Goal: Navigation & Orientation: Find specific page/section

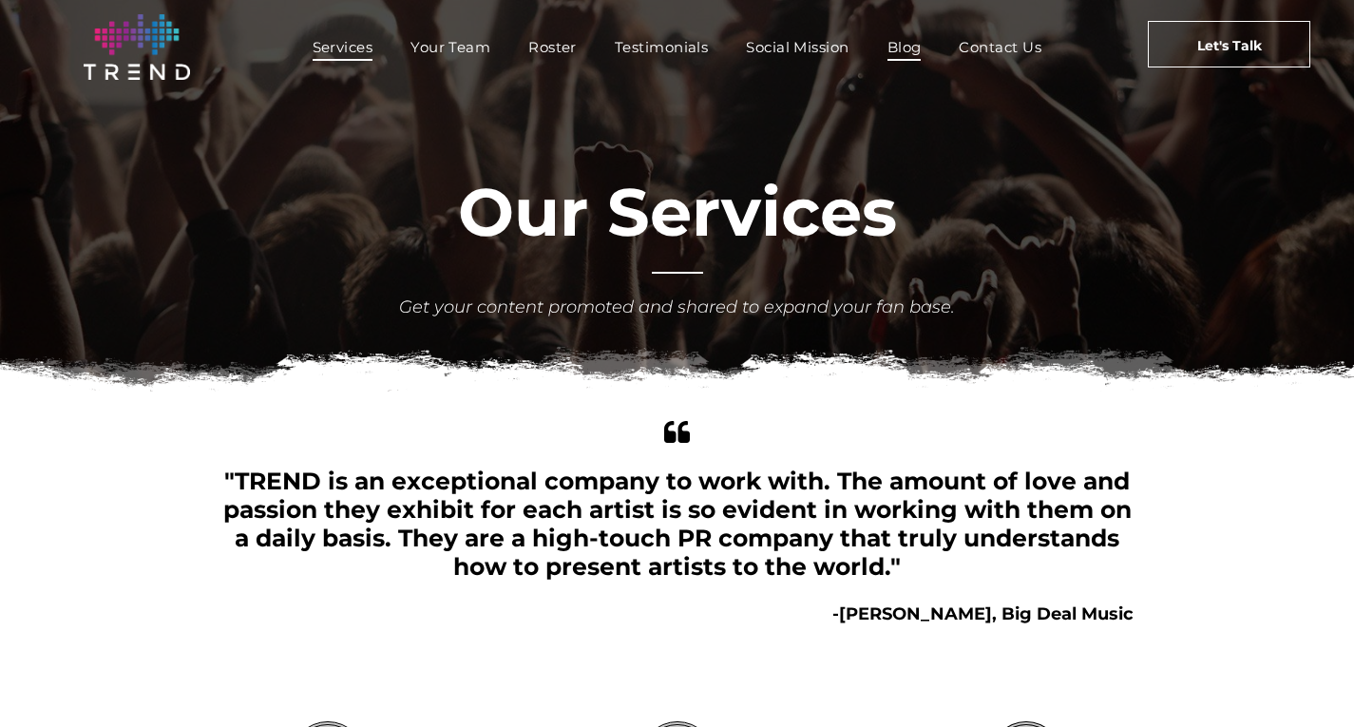
click at [908, 43] on span "Blog" at bounding box center [904, 47] width 34 height 28
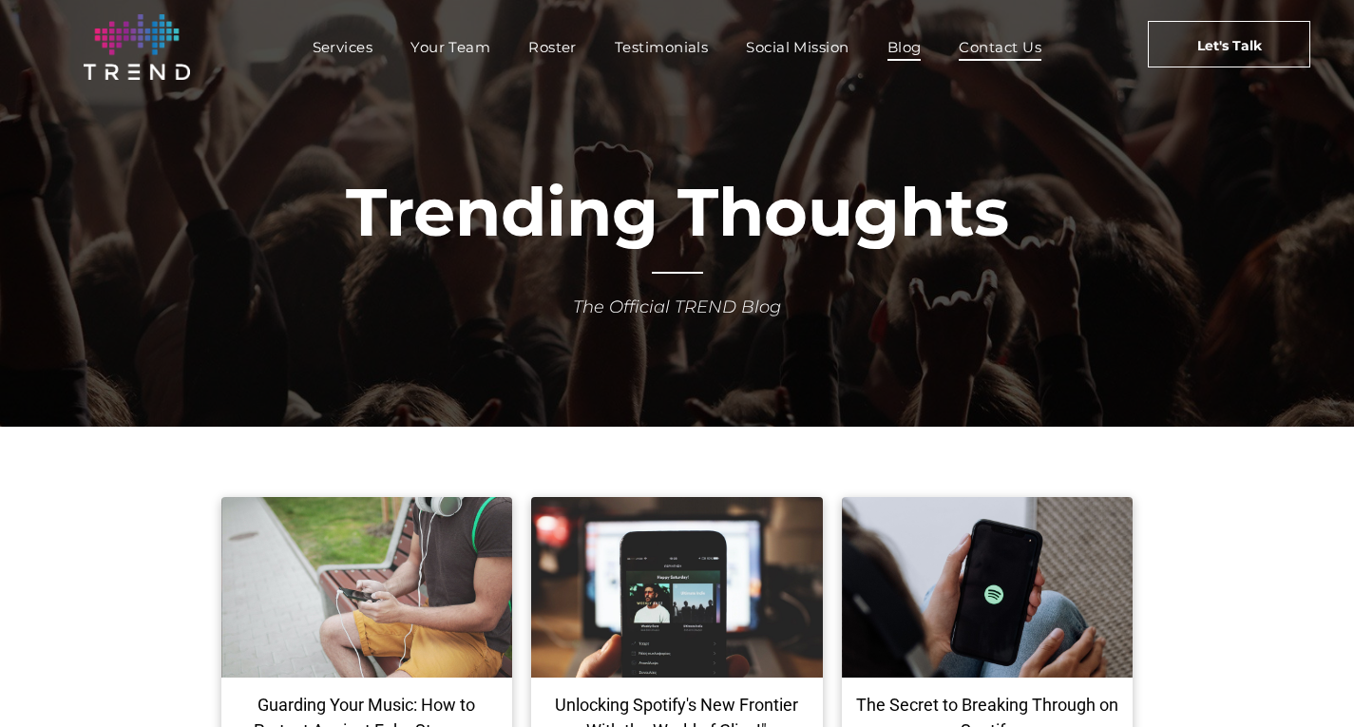
click at [994, 41] on span "Contact Us" at bounding box center [1000, 47] width 83 height 28
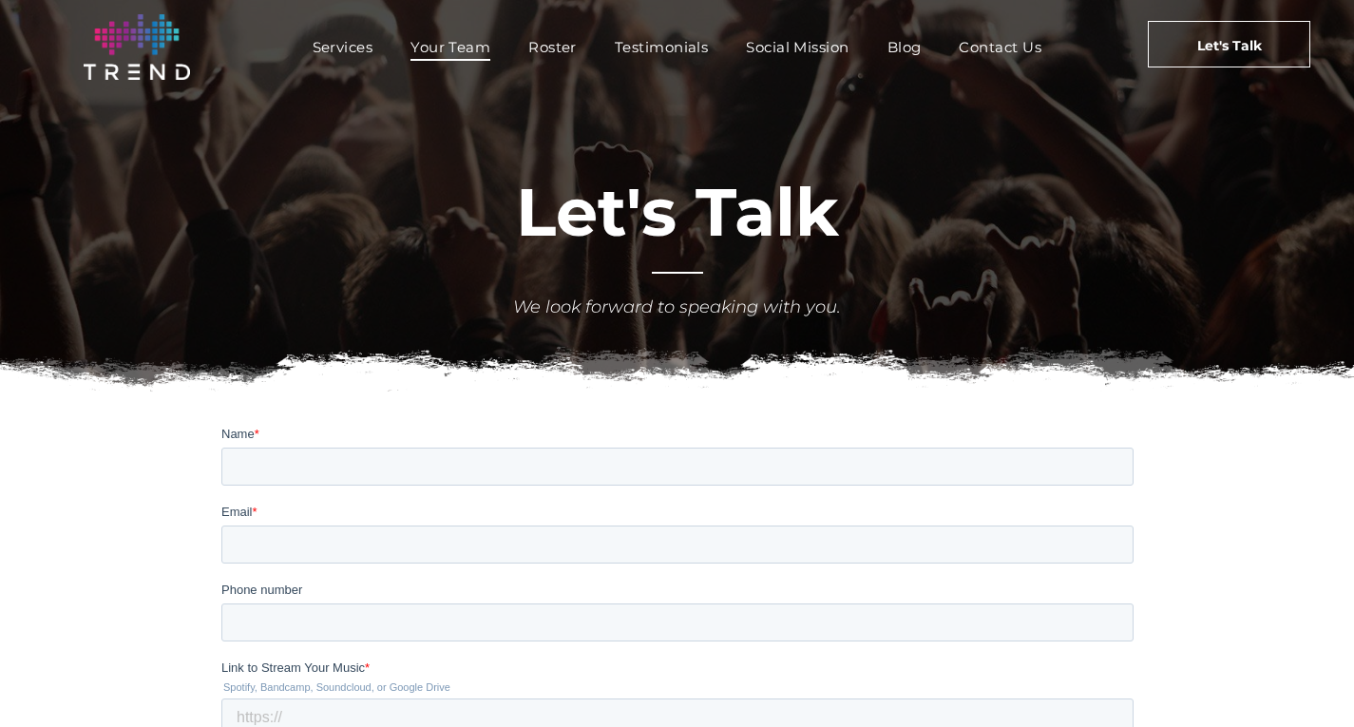
click at [468, 42] on span "Your Team" at bounding box center [450, 47] width 80 height 28
